Goal: Task Accomplishment & Management: Manage account settings

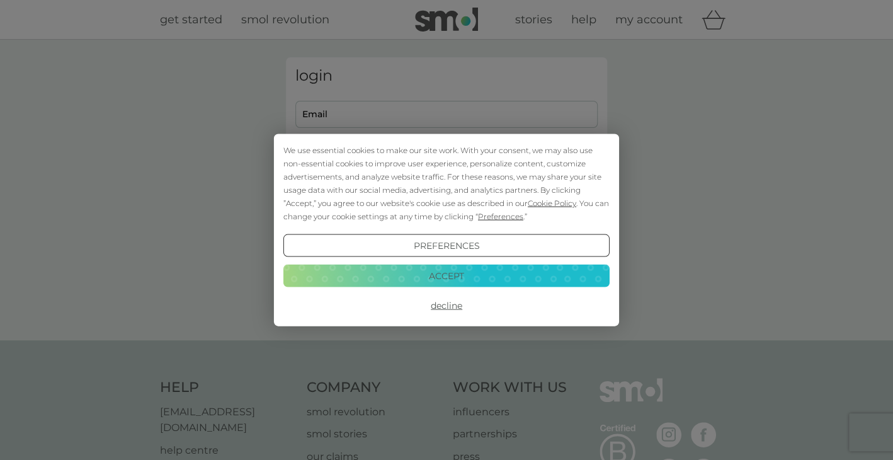
click at [443, 273] on button "Accept" at bounding box center [446, 275] width 326 height 23
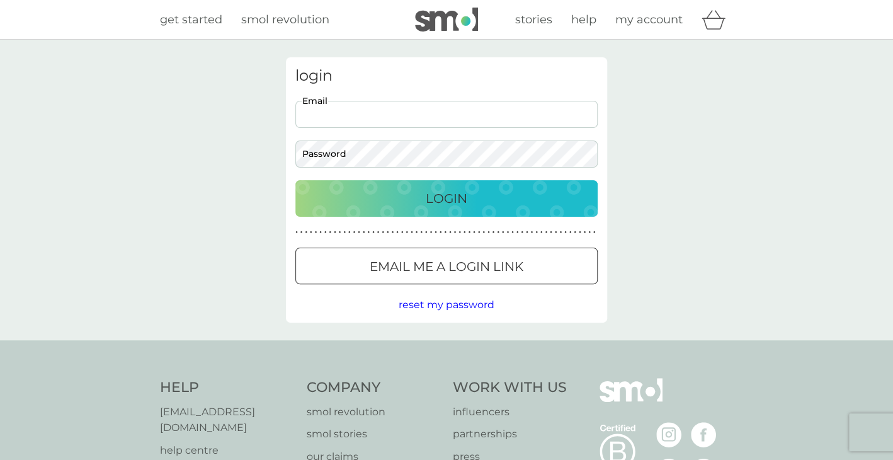
click at [383, 113] on input "Email" at bounding box center [446, 114] width 302 height 27
type input "[EMAIL_ADDRESS][DOMAIN_NAME]"
click at [442, 195] on p "Login" at bounding box center [447, 198] width 42 height 20
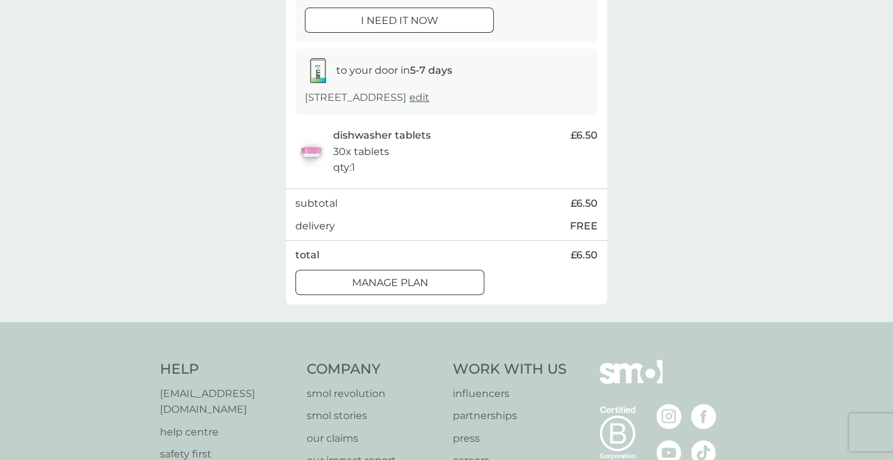
scroll to position [189, 0]
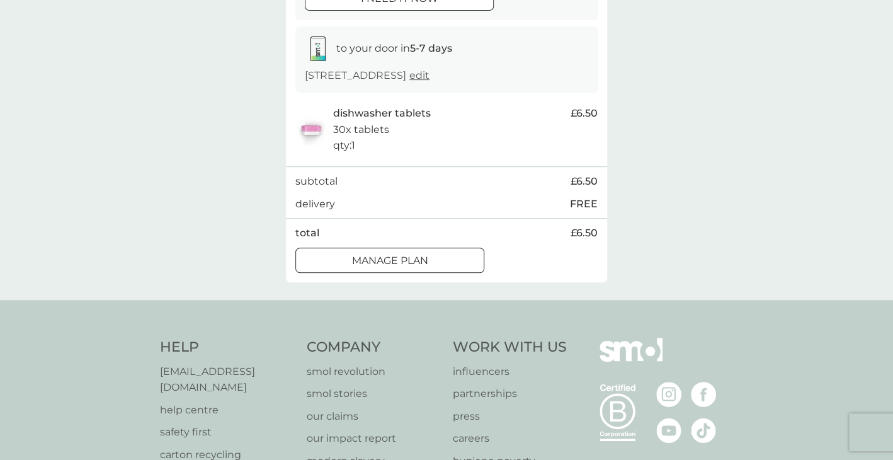
click at [408, 254] on div at bounding box center [389, 260] width 45 height 13
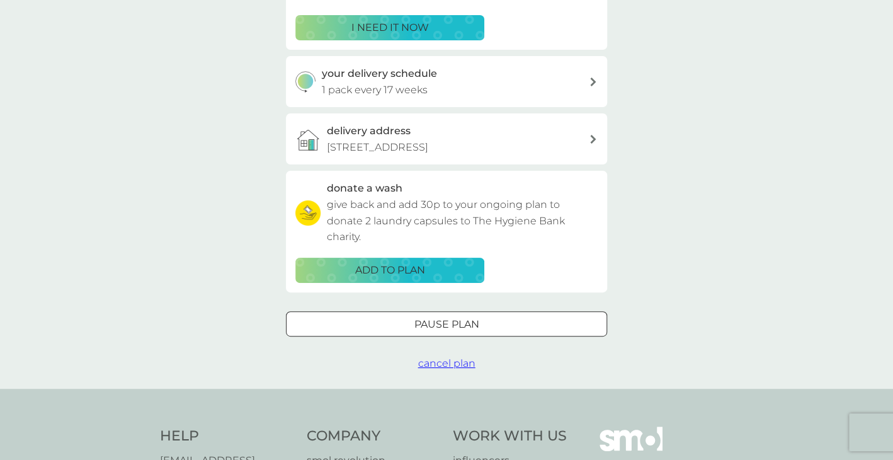
scroll to position [315, 0]
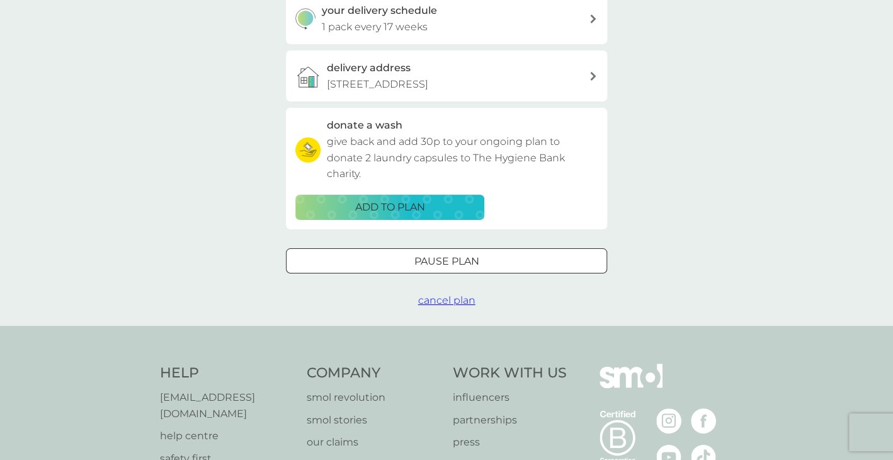
click at [439, 302] on span "cancel plan" at bounding box center [446, 300] width 57 height 12
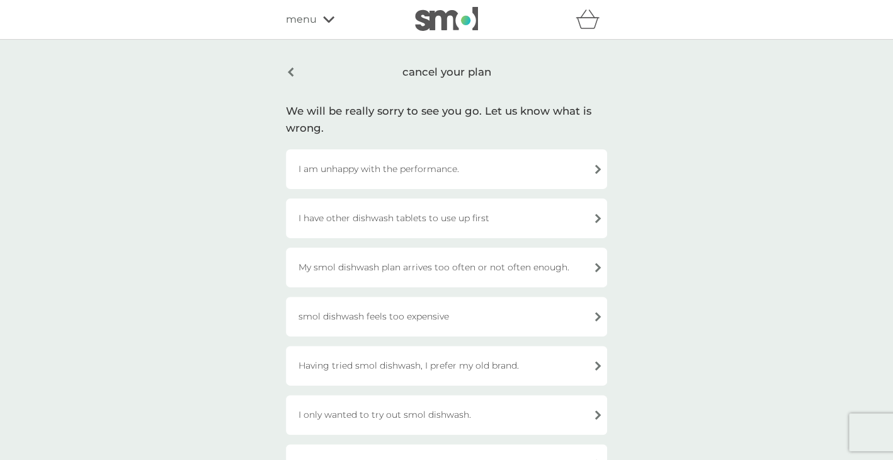
scroll to position [63, 0]
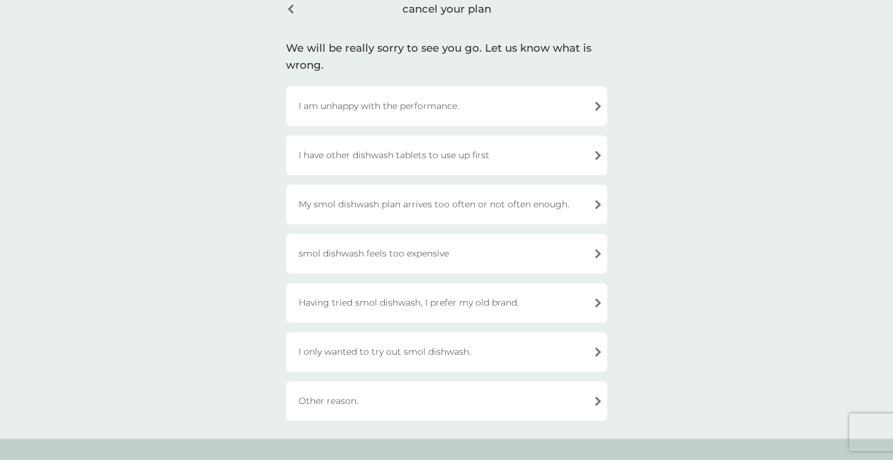
click at [516, 203] on div "My smol dishwash plan arrives too often or not often enough." at bounding box center [446, 204] width 321 height 40
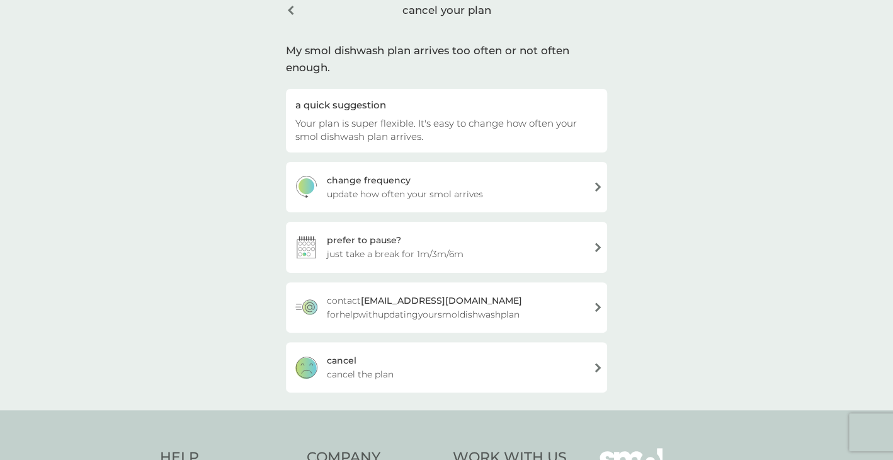
click at [593, 246] on div "prefer to pause? just take a break for 1m/3m/6m" at bounding box center [446, 247] width 321 height 50
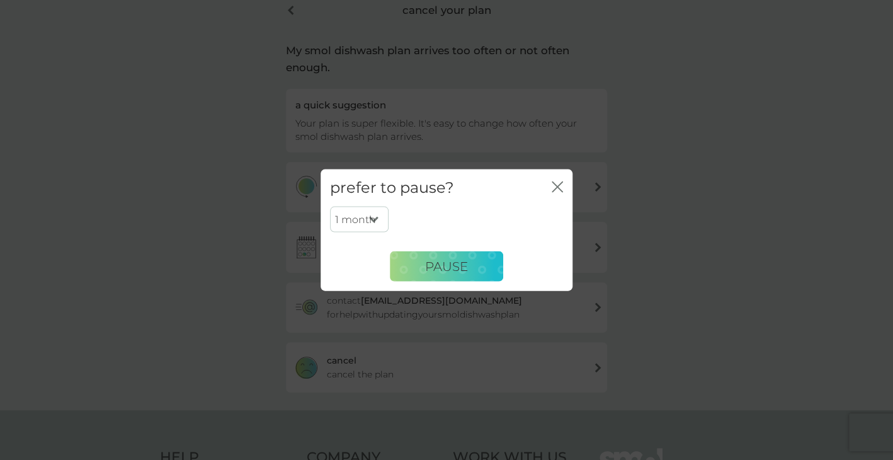
click at [372, 219] on select "1 month 3 months 6 months" at bounding box center [359, 219] width 59 height 26
select select "3"
click at [330, 206] on select "1 month 3 months 6 months" at bounding box center [359, 219] width 59 height 26
click at [451, 260] on span "PAUSE" at bounding box center [446, 265] width 43 height 15
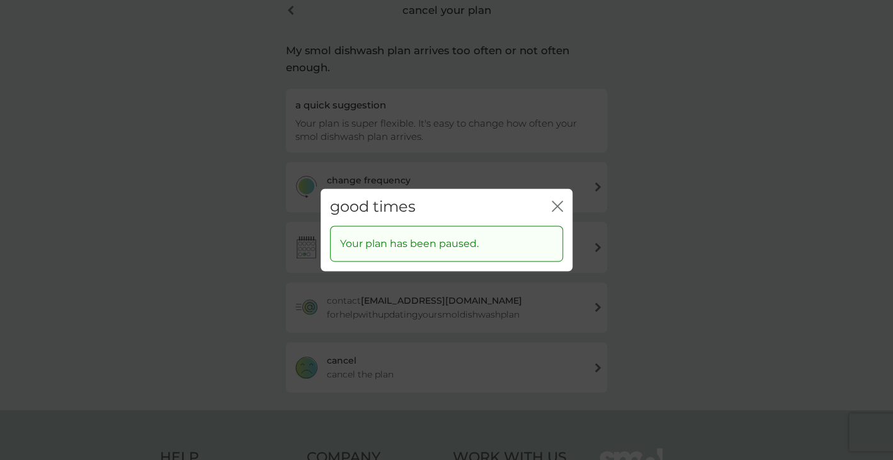
click at [557, 204] on icon "close" at bounding box center [557, 205] width 11 height 11
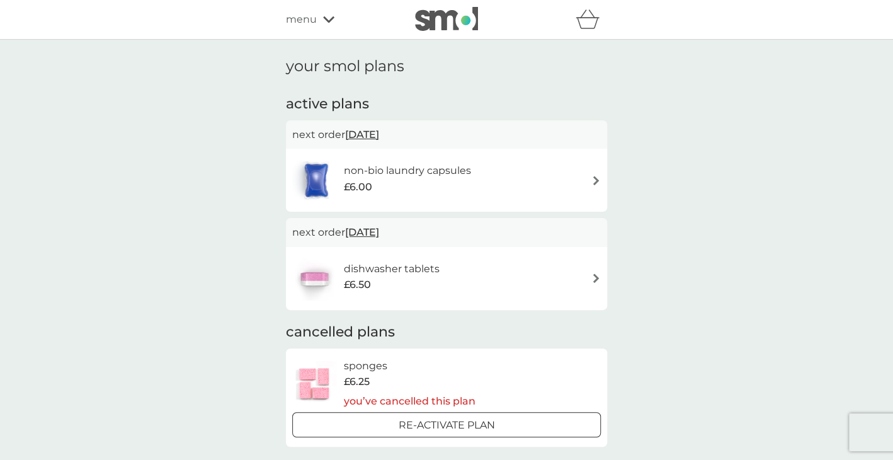
click at [596, 179] on img at bounding box center [595, 180] width 9 height 9
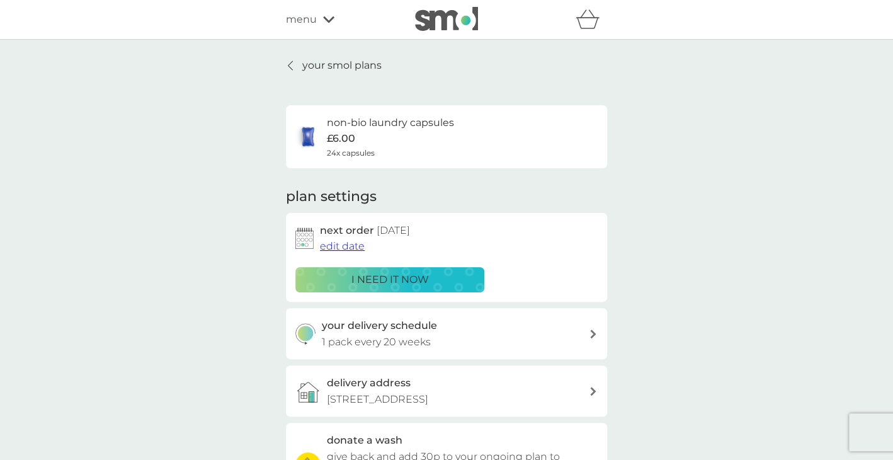
click at [592, 332] on icon at bounding box center [593, 333] width 6 height 9
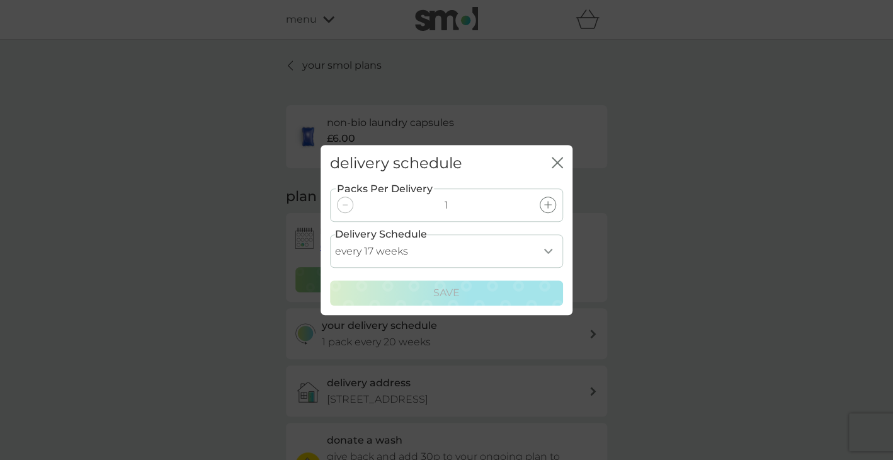
click at [548, 249] on select "every 1 week every 2 weeks every 3 weeks every 4 weeks every 5 weeks every 6 we…" at bounding box center [446, 250] width 233 height 33
select select "105"
click at [330, 234] on select "every 1 week every 2 weeks every 3 weeks every 4 weeks every 5 weeks every 6 we…" at bounding box center [446, 250] width 233 height 33
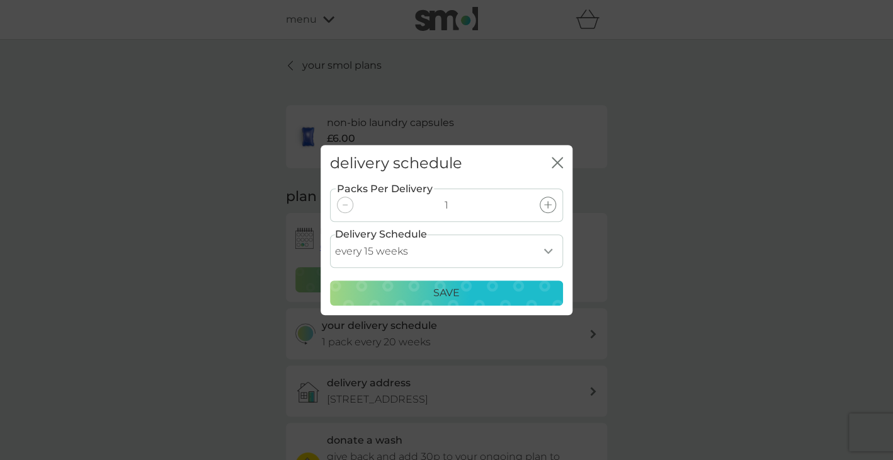
click at [448, 289] on p "Save" at bounding box center [446, 293] width 26 height 16
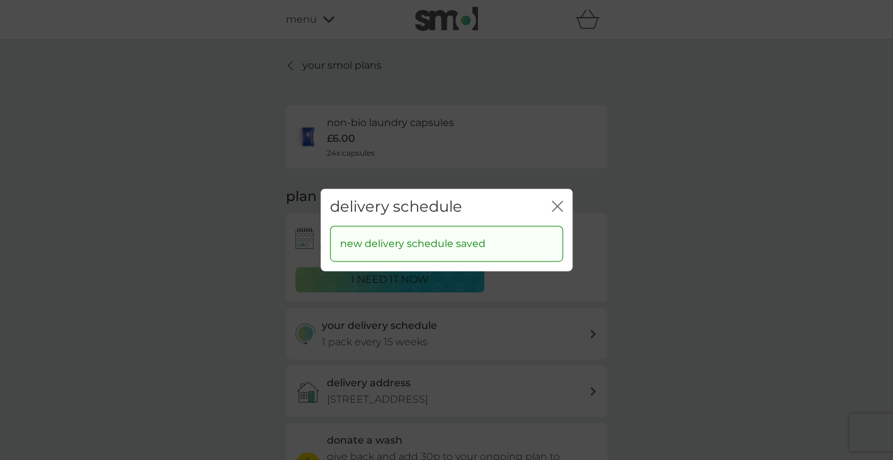
click at [556, 207] on icon "close" at bounding box center [554, 206] width 5 height 10
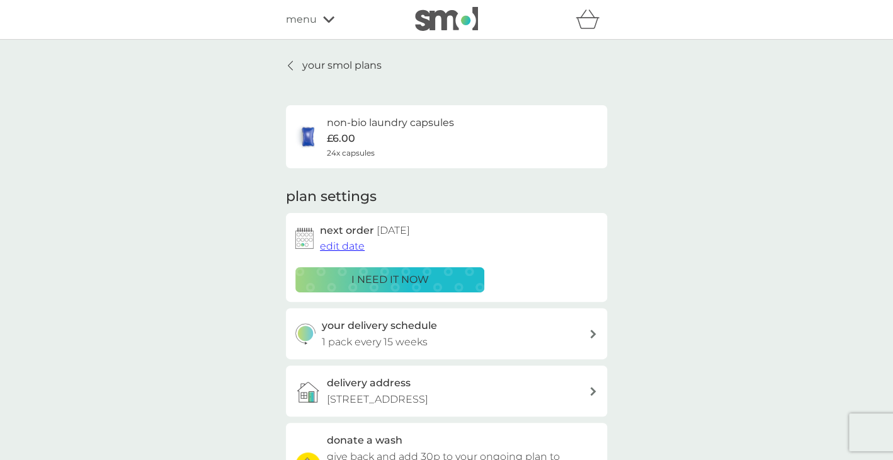
click at [346, 246] on span "edit date" at bounding box center [342, 246] width 45 height 12
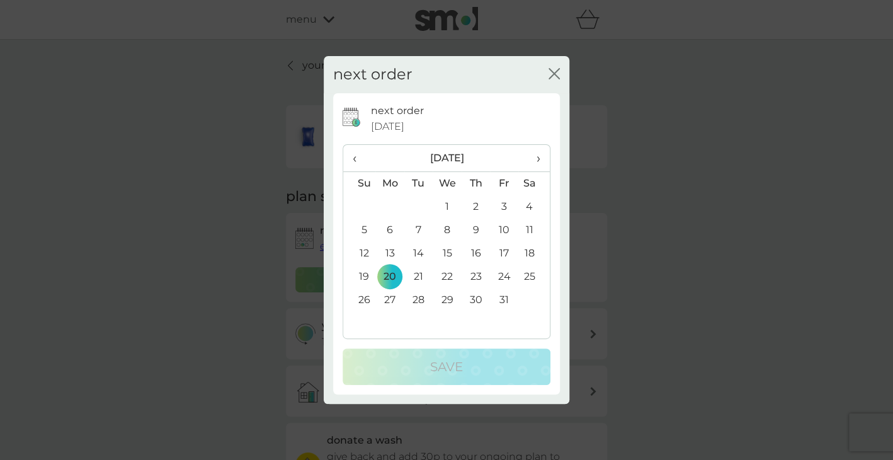
click at [552, 71] on icon "close" at bounding box center [551, 74] width 5 height 10
